Goal: Task Accomplishment & Management: Complete application form

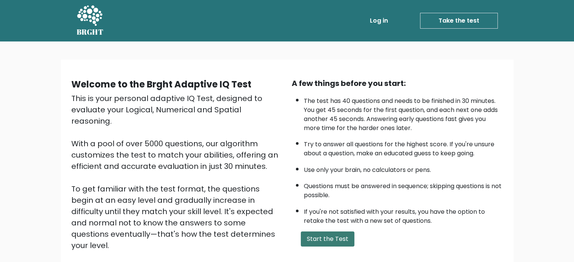
click at [323, 236] on button "Start the Test" at bounding box center [328, 239] width 54 height 15
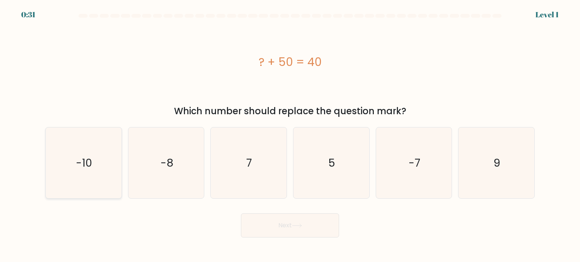
click at [72, 166] on icon "-10" at bounding box center [83, 163] width 71 height 71
click at [290, 135] on input "a. -10" at bounding box center [290, 133] width 0 height 4
radio input "true"
click at [265, 234] on button "Next" at bounding box center [290, 226] width 98 height 24
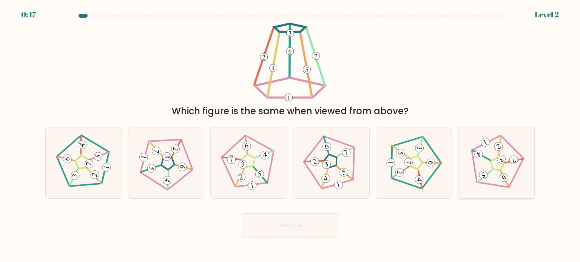
click at [495, 155] on icon at bounding box center [496, 162] width 57 height 57
click at [290, 135] on input "f." at bounding box center [290, 133] width 0 height 4
radio input "true"
click at [406, 148] on icon at bounding box center [413, 162] width 57 height 57
click at [290, 135] on input "e." at bounding box center [290, 133] width 0 height 4
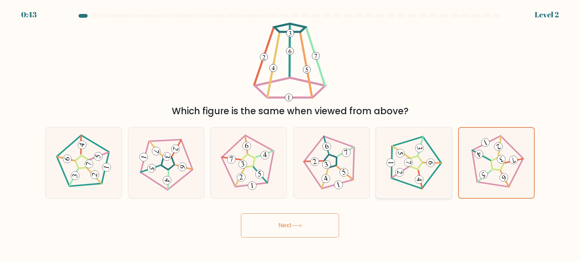
radio input "true"
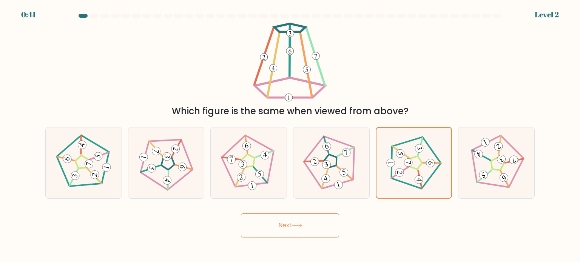
click at [298, 229] on button "Next" at bounding box center [290, 226] width 98 height 24
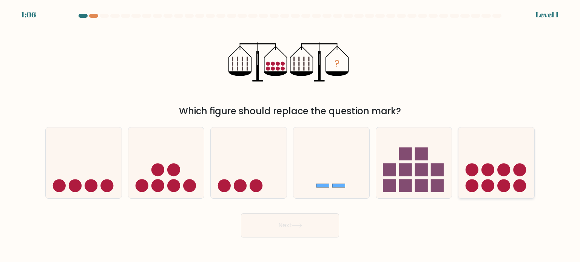
click at [492, 176] on icon at bounding box center [496, 163] width 76 height 63
click at [290, 135] on input "f." at bounding box center [290, 133] width 0 height 4
radio input "true"
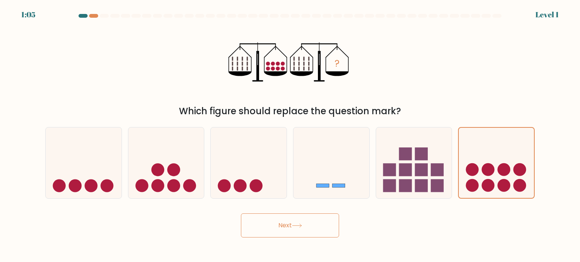
click at [300, 224] on button "Next" at bounding box center [290, 226] width 98 height 24
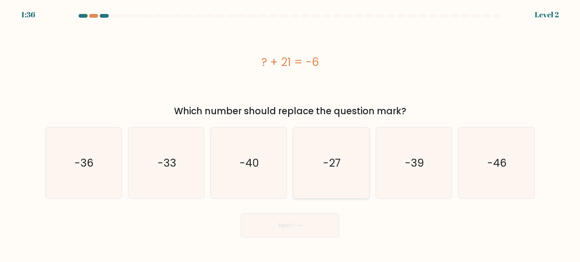
click at [325, 169] on text "-27" at bounding box center [332, 162] width 18 height 15
click at [290, 135] on input "d. -27" at bounding box center [290, 133] width 0 height 4
radio input "true"
click at [299, 230] on button "Next" at bounding box center [290, 226] width 98 height 24
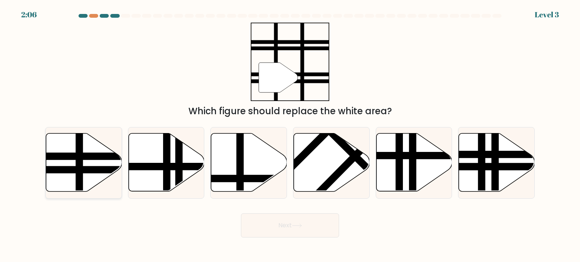
click at [80, 157] on line at bounding box center [107, 157] width 153 height 0
click at [290, 135] on input "a." at bounding box center [290, 133] width 0 height 4
radio input "true"
click at [263, 232] on button "Next" at bounding box center [290, 226] width 98 height 24
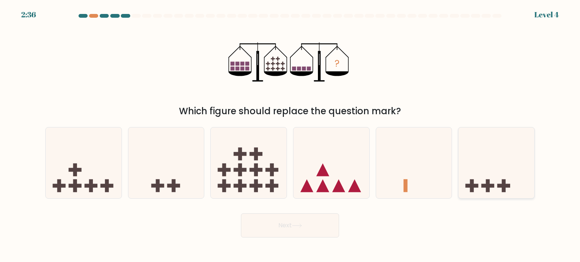
click at [471, 191] on rect at bounding box center [472, 185] width 4 height 13
click at [290, 135] on input "f." at bounding box center [290, 133] width 0 height 4
radio input "true"
click at [282, 228] on button "Next" at bounding box center [290, 226] width 98 height 24
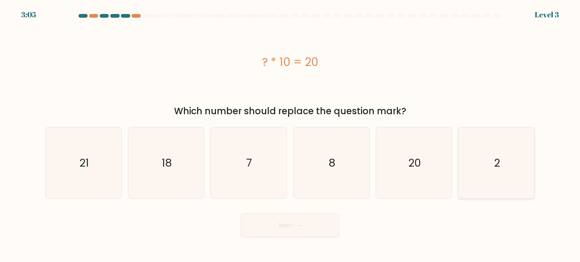
click at [498, 161] on text "2" at bounding box center [497, 162] width 6 height 15
click at [290, 135] on input "f. 2" at bounding box center [290, 133] width 0 height 4
radio input "true"
click at [305, 228] on button "Next" at bounding box center [290, 226] width 98 height 24
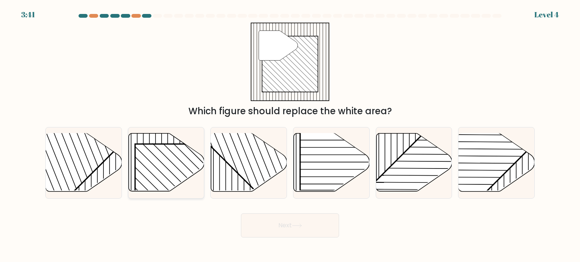
click at [139, 162] on line at bounding box center [178, 201] width 129 height 129
click at [290, 135] on input "b." at bounding box center [290, 133] width 0 height 4
radio input "true"
click at [250, 231] on button "Next" at bounding box center [290, 226] width 98 height 24
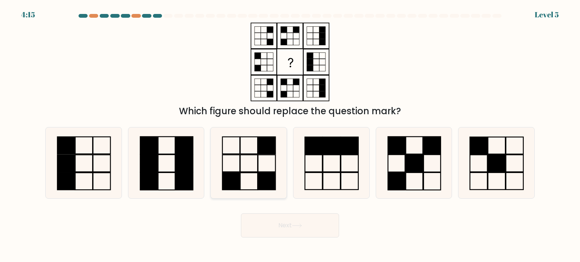
click at [247, 146] on icon at bounding box center [248, 163] width 71 height 71
click at [290, 135] on input "c." at bounding box center [290, 133] width 0 height 4
radio input "true"
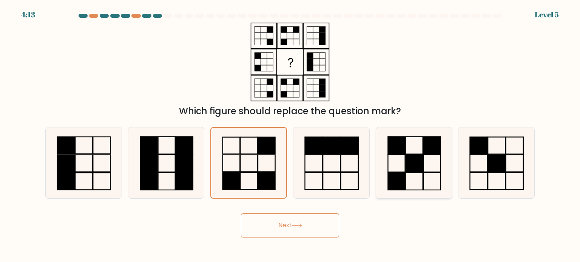
click at [397, 169] on icon at bounding box center [413, 163] width 71 height 71
click at [290, 135] on input "e." at bounding box center [290, 133] width 0 height 4
radio input "true"
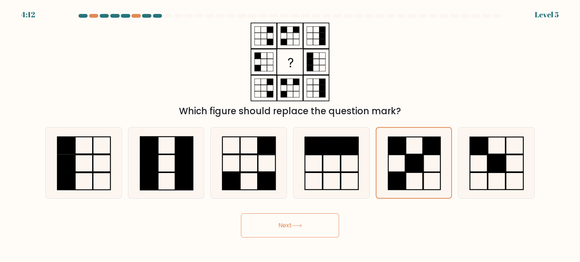
click at [286, 231] on button "Next" at bounding box center [290, 226] width 98 height 24
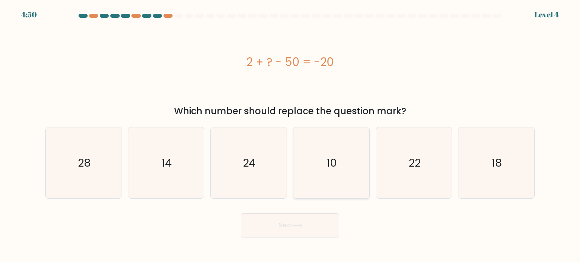
click at [331, 166] on text "10" at bounding box center [332, 162] width 10 height 15
click at [290, 135] on input "d. 10" at bounding box center [290, 133] width 0 height 4
radio input "true"
click at [290, 226] on button "Next" at bounding box center [290, 226] width 98 height 24
